Goal: Transaction & Acquisition: Purchase product/service

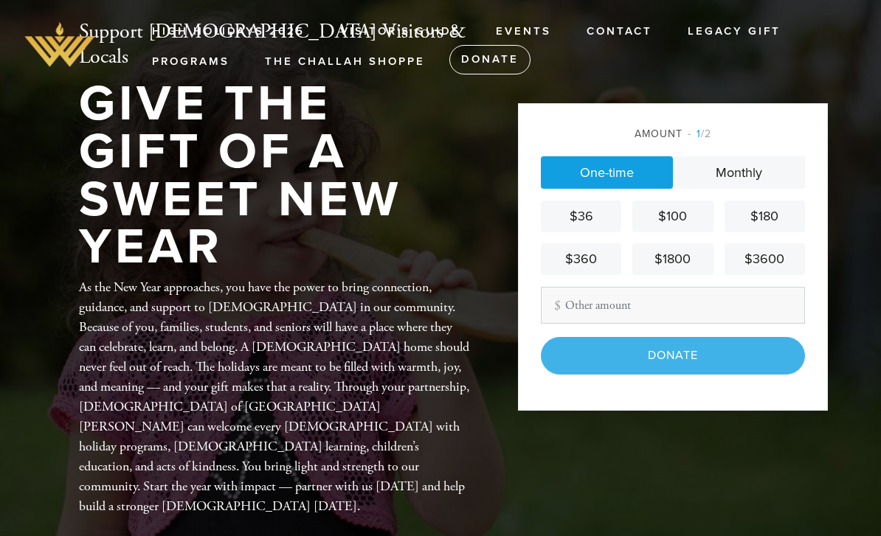
scroll to position [219, 0]
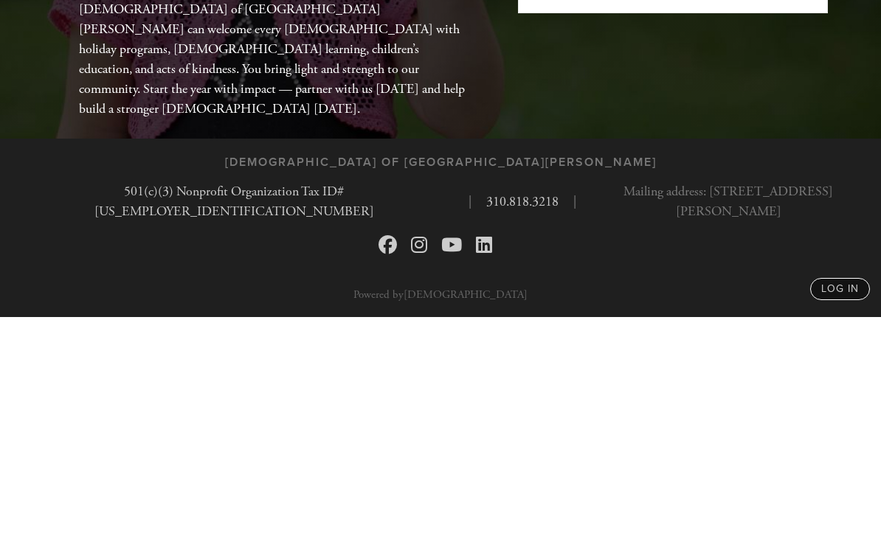
click at [581, 28] on div "$36" at bounding box center [580, 38] width 69 height 20
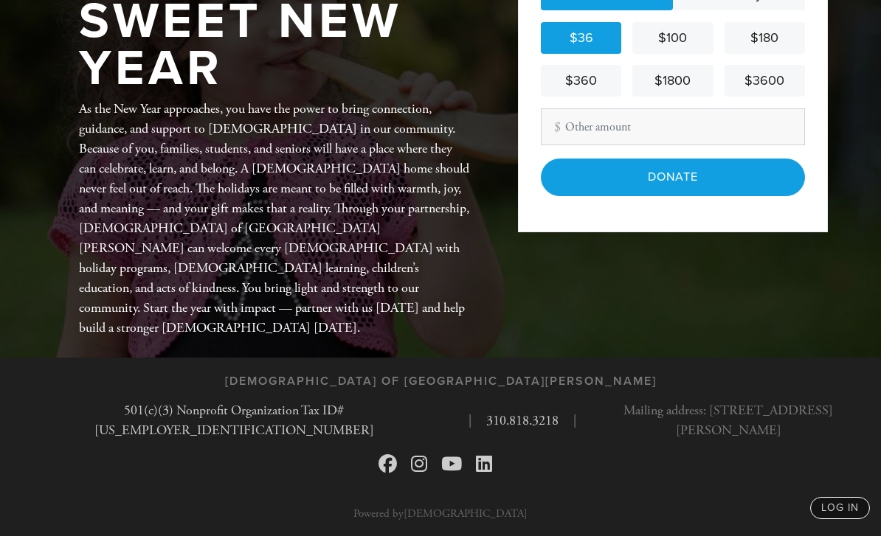
click at [669, 176] on input "Donate" at bounding box center [673, 177] width 264 height 37
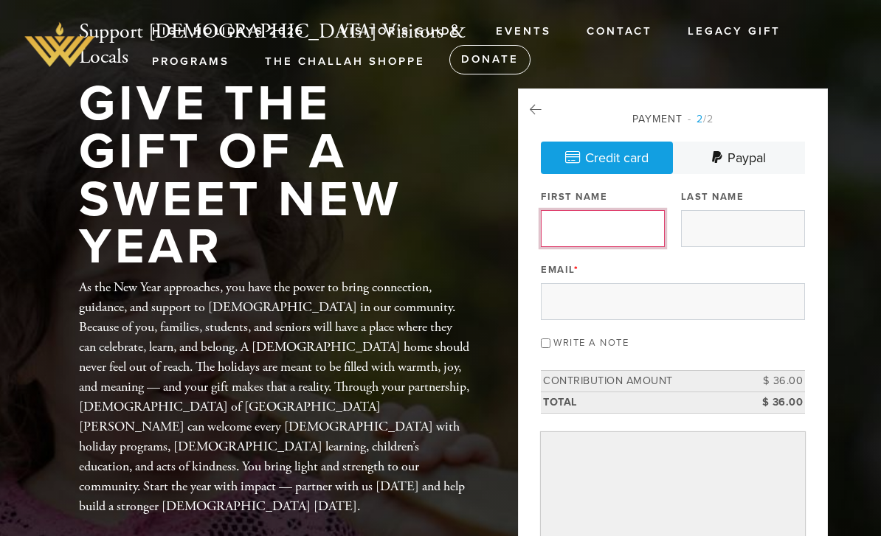
click at [575, 227] on input "First Name" at bounding box center [603, 228] width 124 height 37
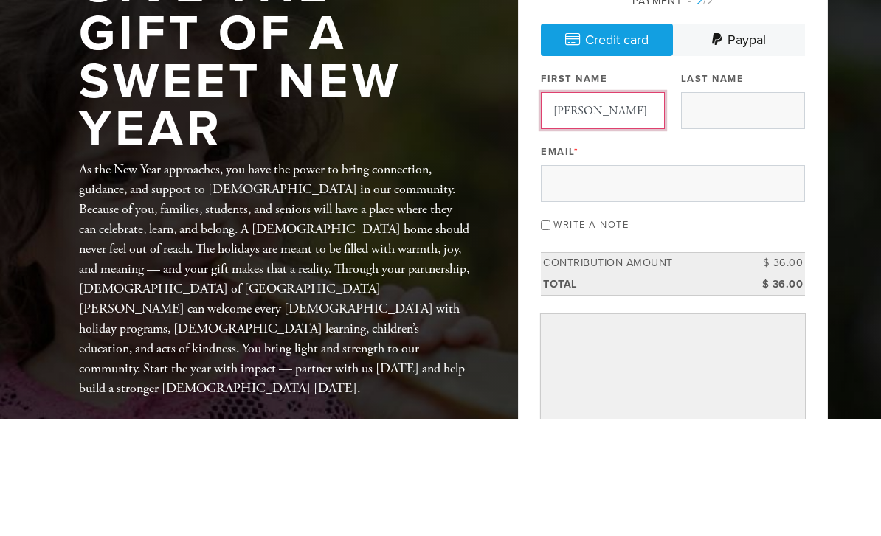
type input "Isabel"
click at [709, 210] on input "Last Name" at bounding box center [743, 228] width 124 height 37
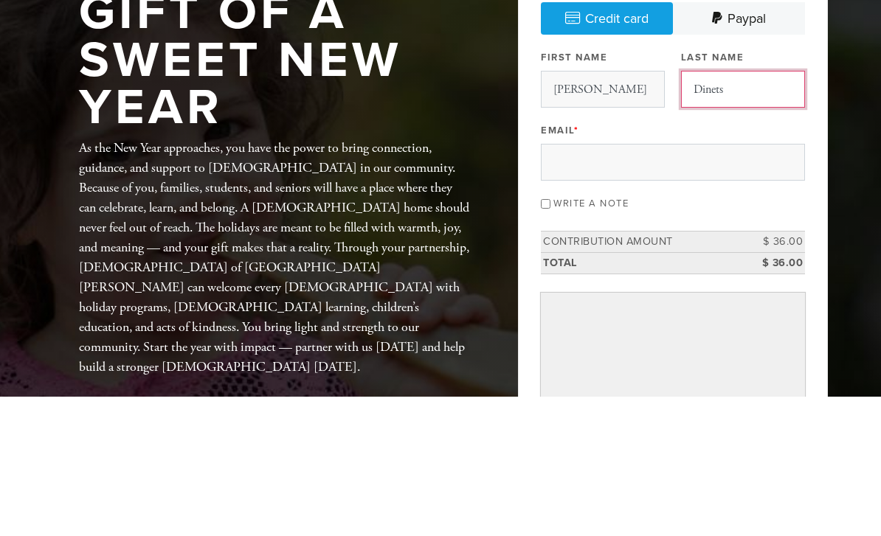
type input "Dinets"
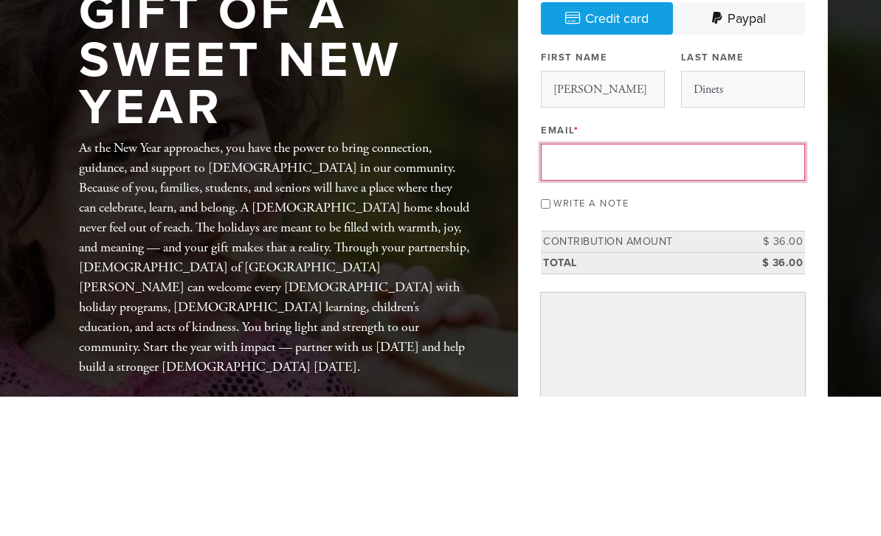
click at [575, 283] on input "Email *" at bounding box center [673, 301] width 264 height 37
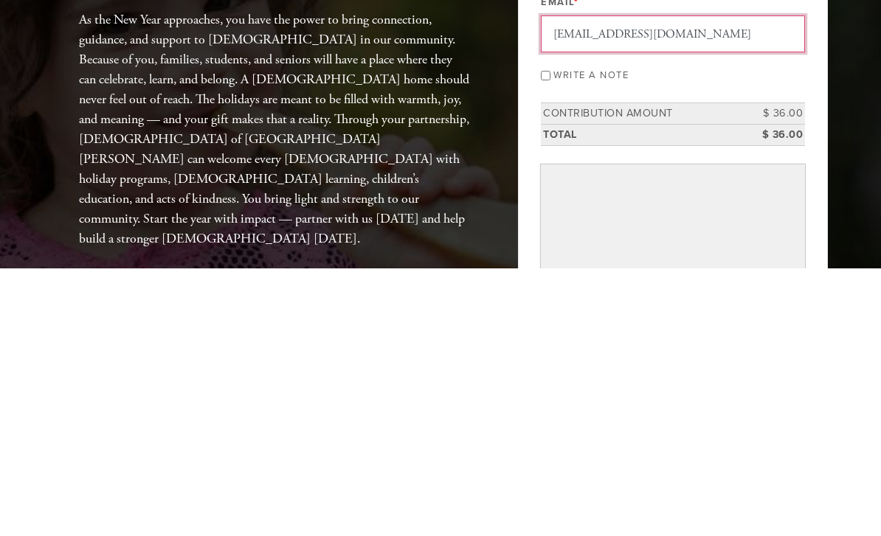
type input "Idinets@hotmail.com"
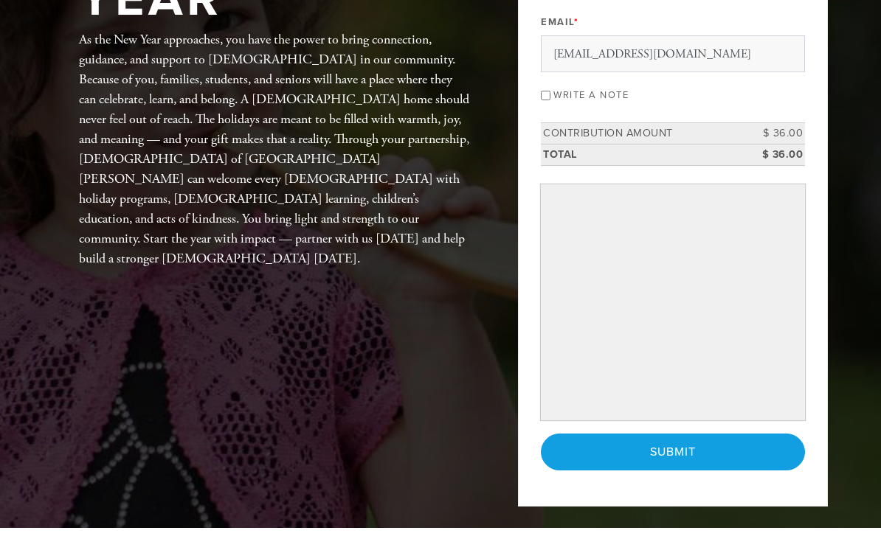
scroll to position [235, 0]
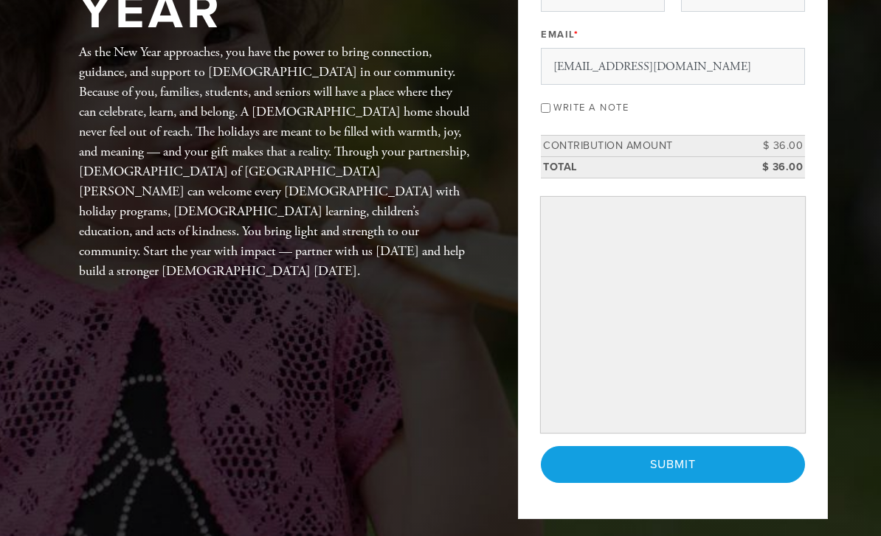
click at [541, 105] on input "Write a note" at bounding box center [546, 108] width 10 height 10
checkbox input "true"
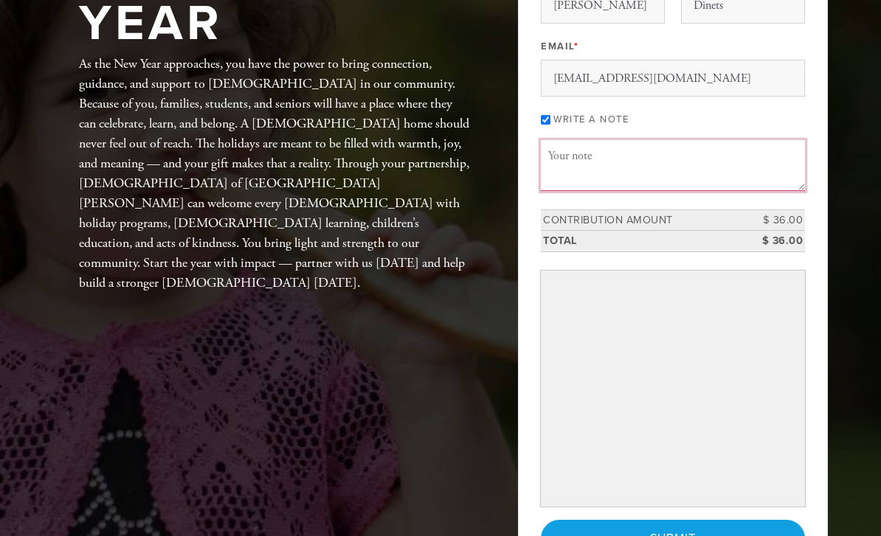
click at [558, 153] on textarea "Message or dedication" at bounding box center [673, 165] width 264 height 50
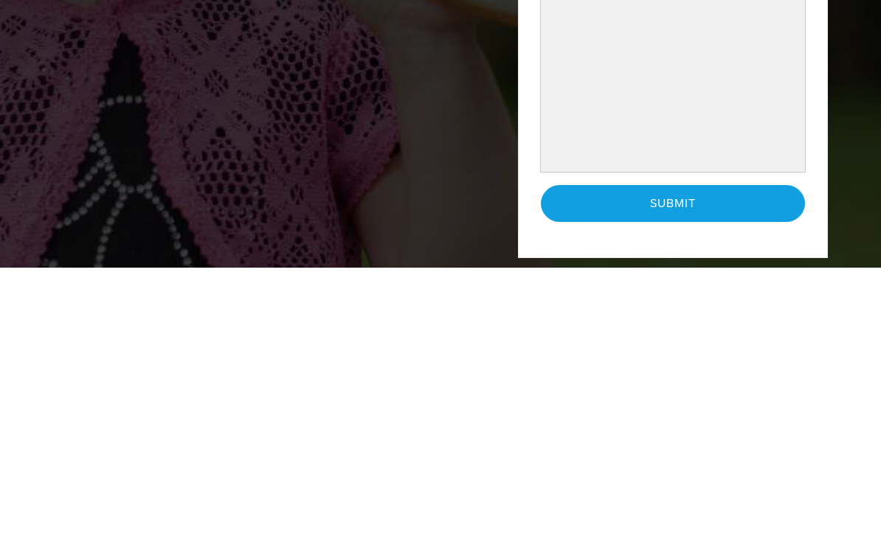
scroll to position [306, 0]
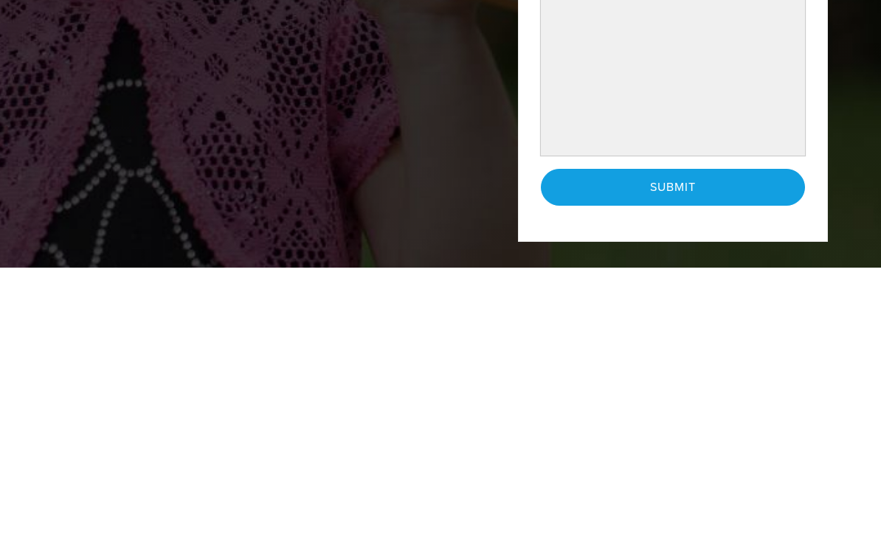
type textarea "G’mar Chatima Tova!"
click at [694, 437] on input "Submit" at bounding box center [673, 455] width 264 height 37
